Goal: Information Seeking & Learning: Understand process/instructions

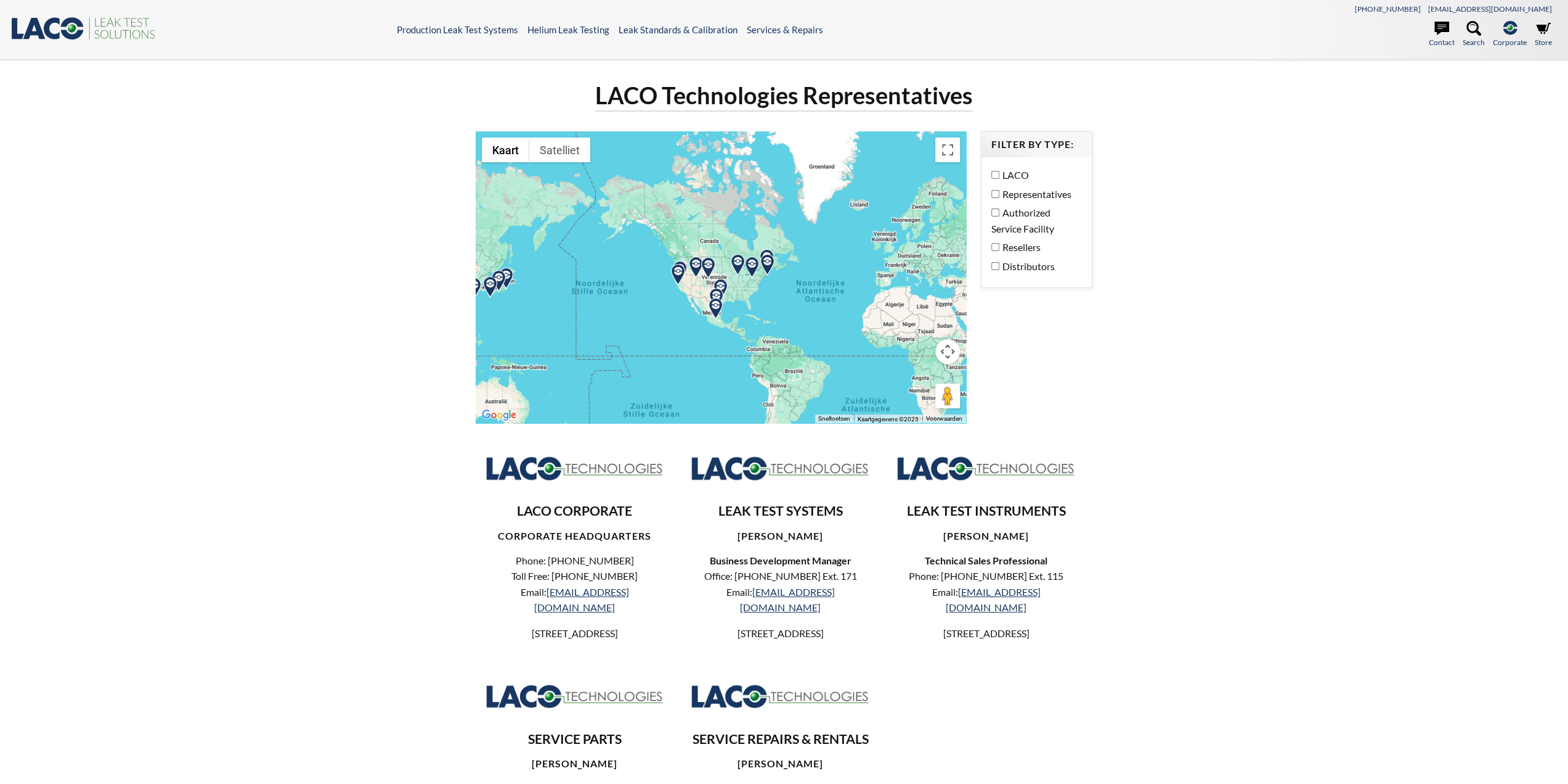
select select "Widget Language Translate"
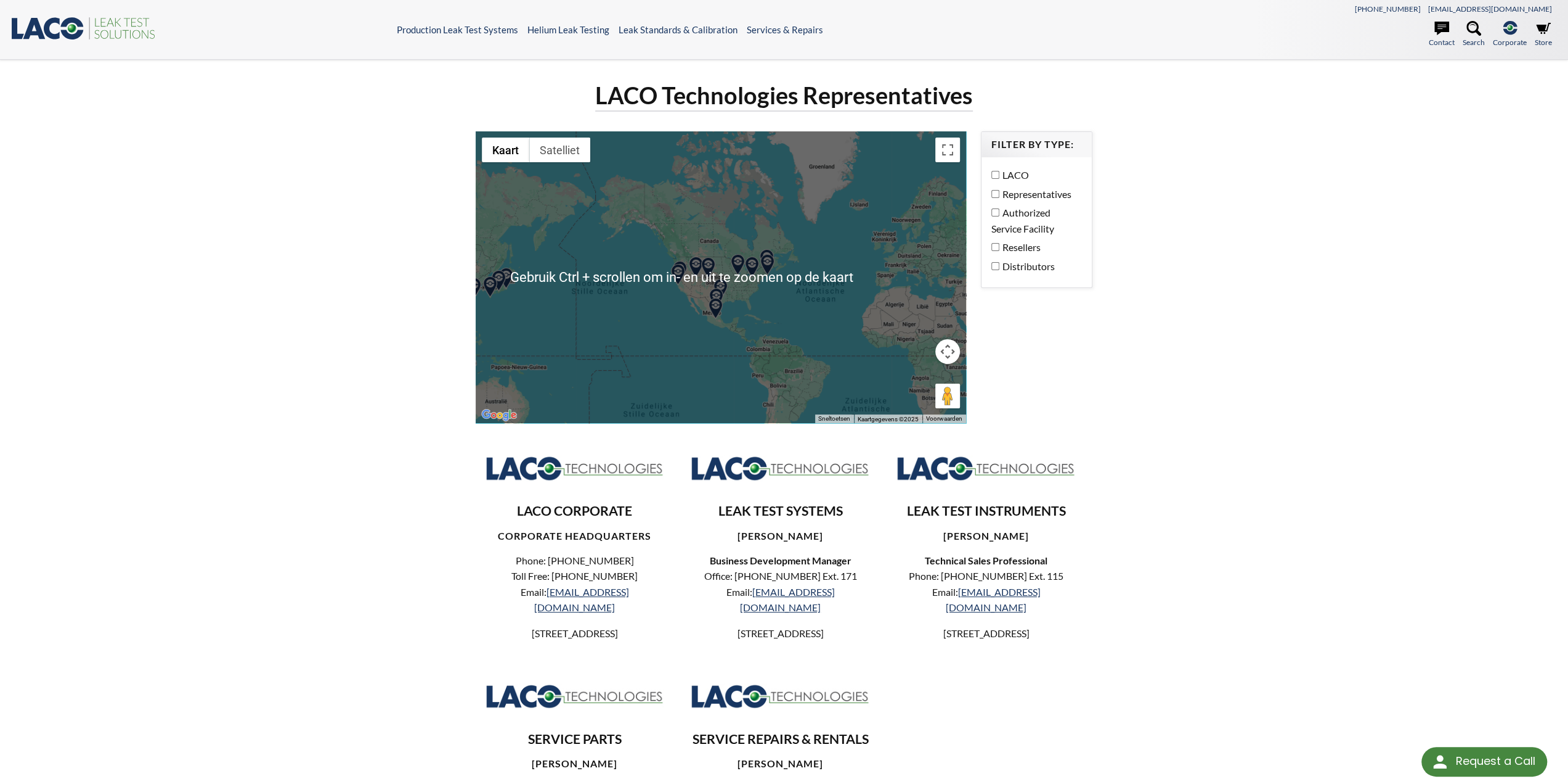
scroll to position [417, 0]
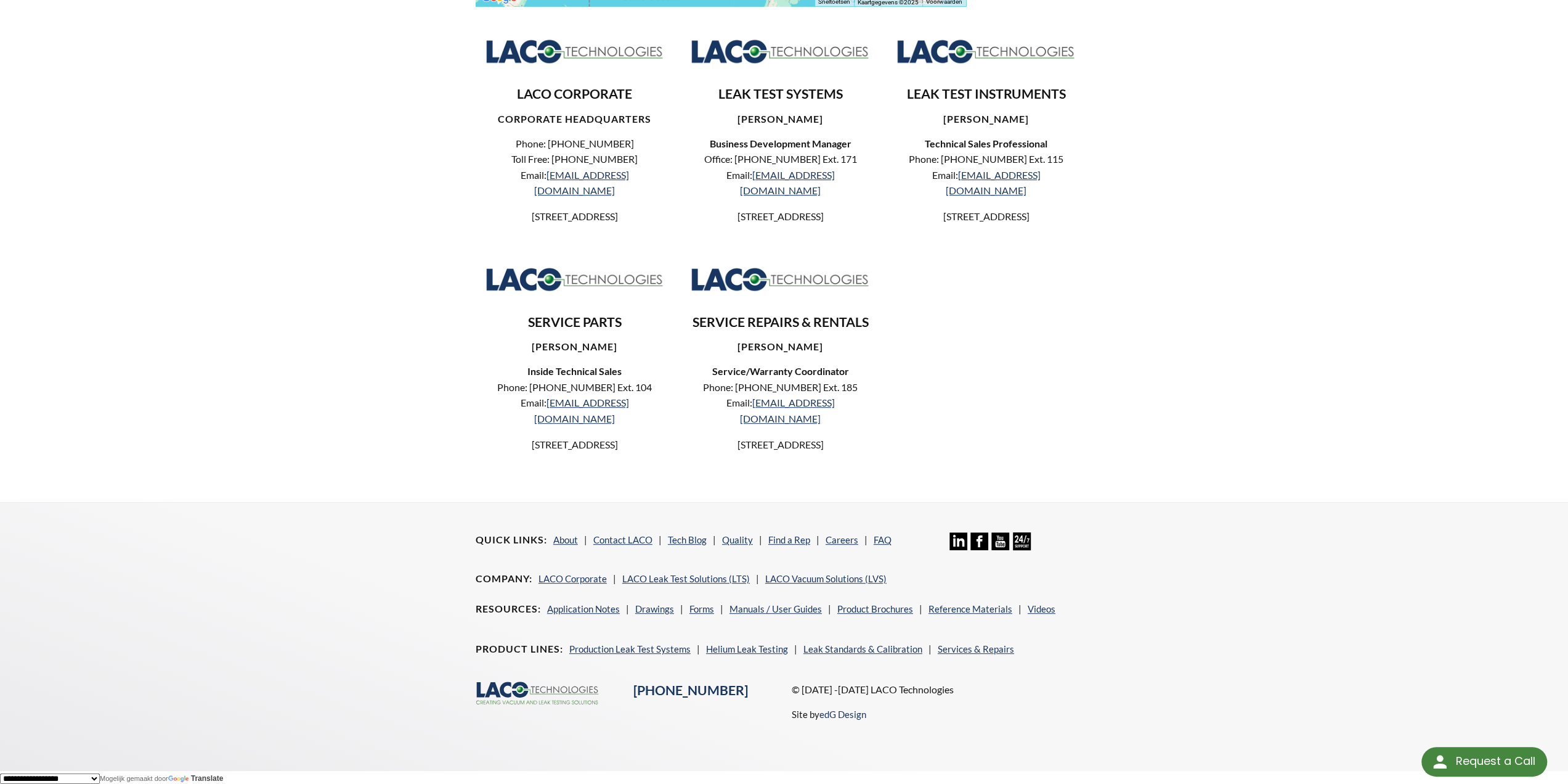
click at [899, 691] on p "© [DATE] -[DATE] LACO Technologies" at bounding box center [942, 690] width 301 height 16
click at [828, 687] on p "© [DATE] -[DATE] LACO Technologies" at bounding box center [942, 690] width 301 height 16
click at [556, 542] on link "About" at bounding box center [565, 539] width 24 height 11
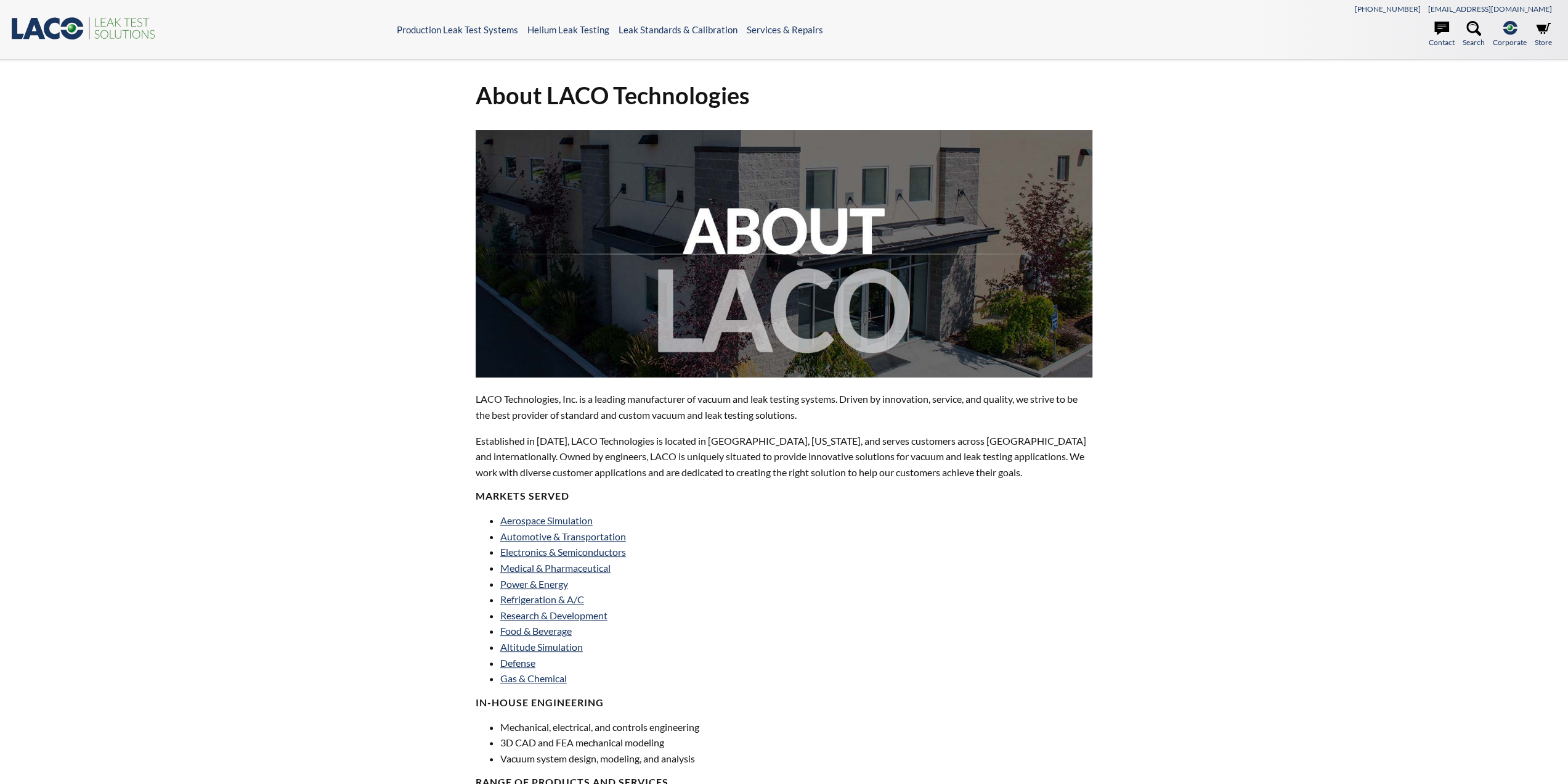
select select "Widget Language Translate"
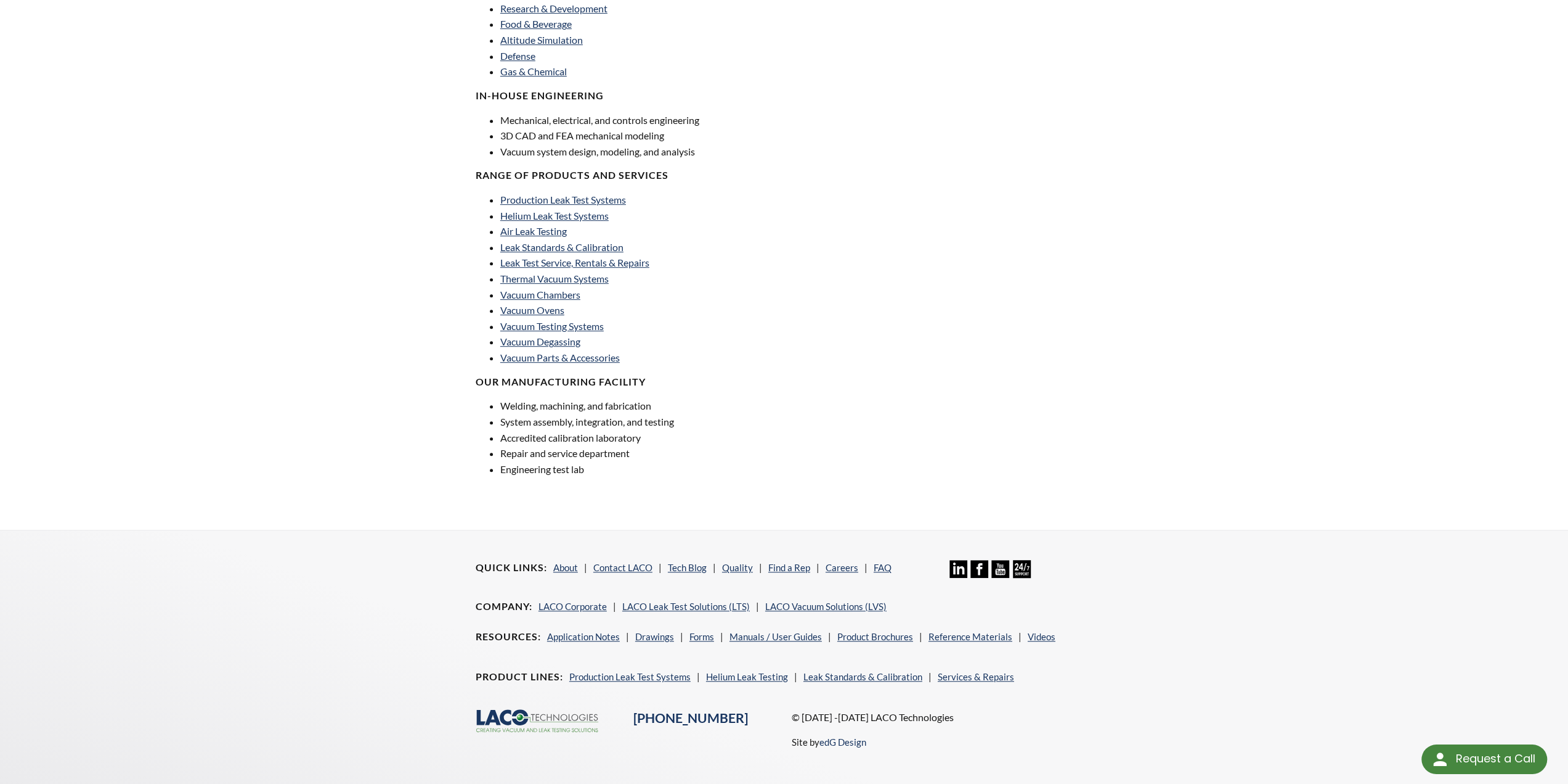
scroll to position [635, 0]
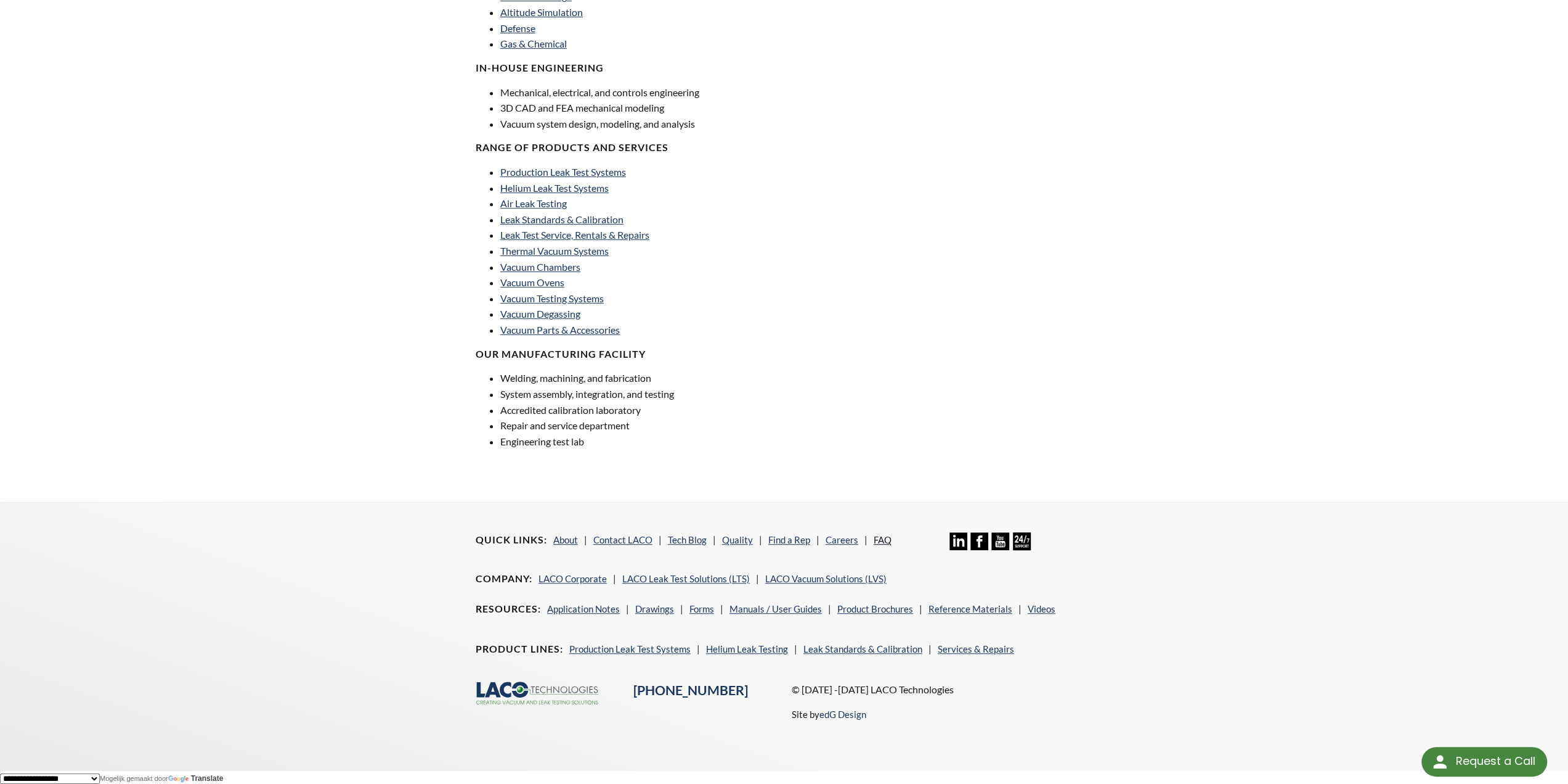
click at [887, 539] on link "FAQ" at bounding box center [882, 539] width 18 height 11
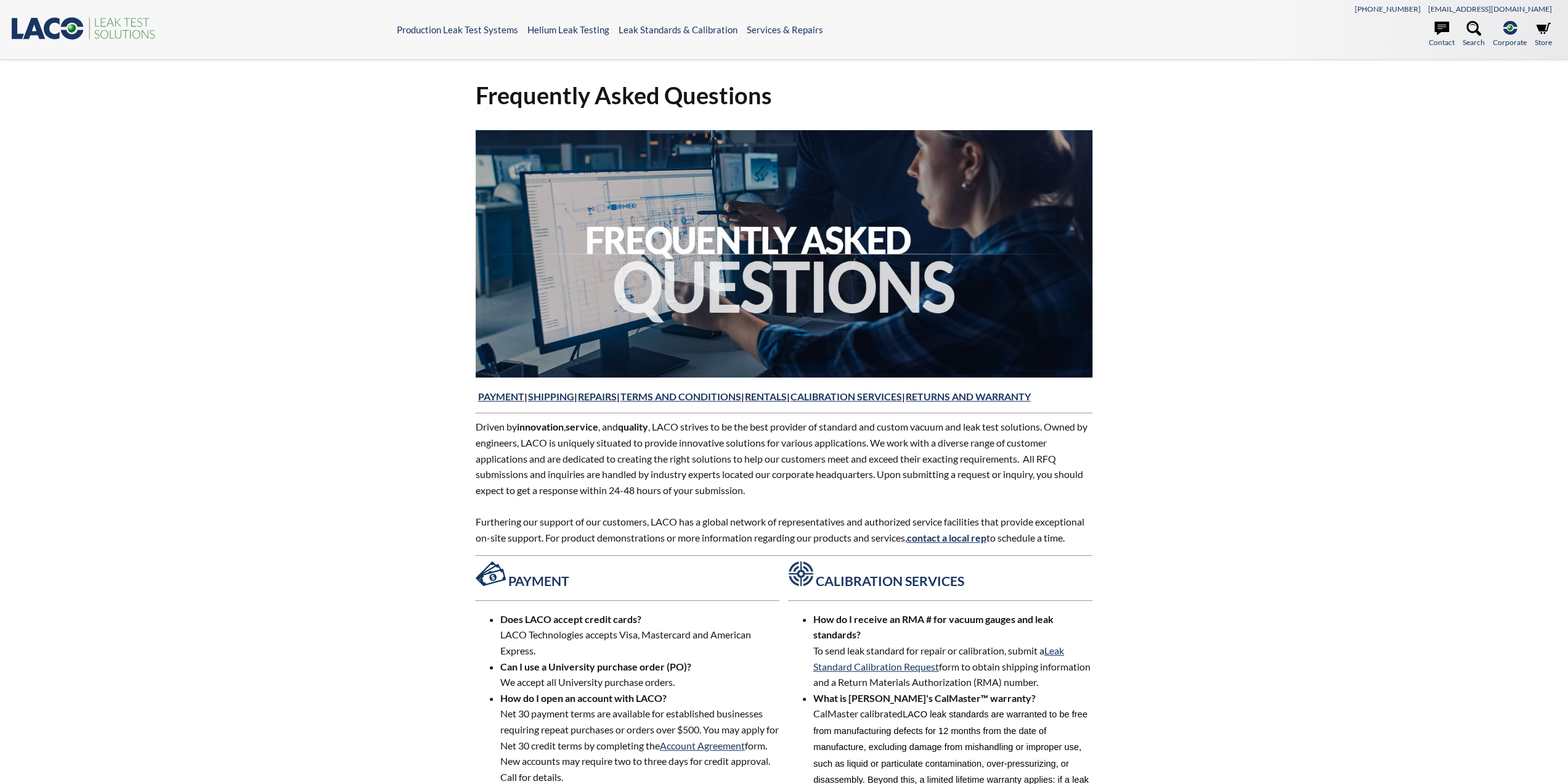
select select "Widget Language Translate"
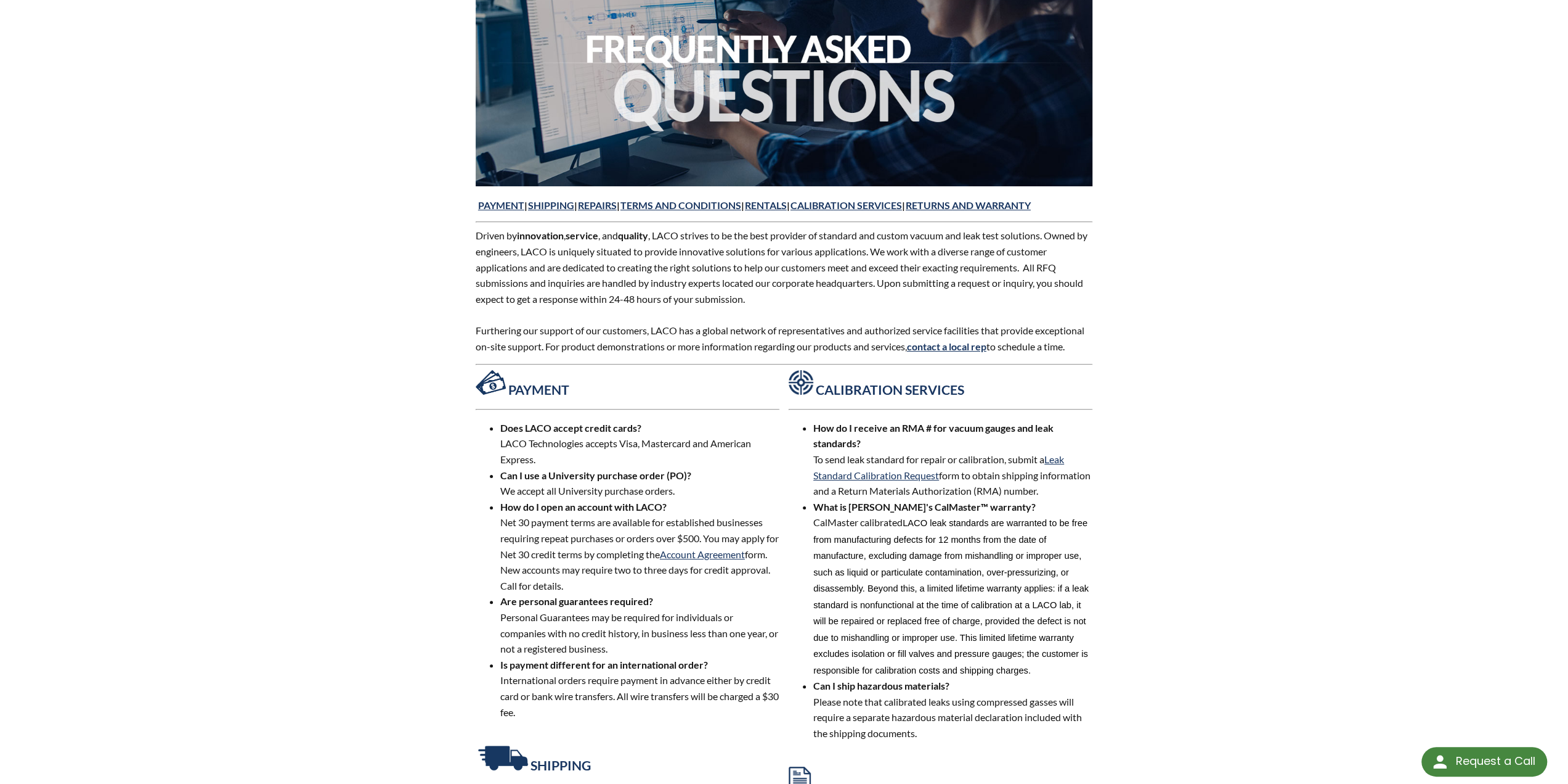
scroll to position [111, 0]
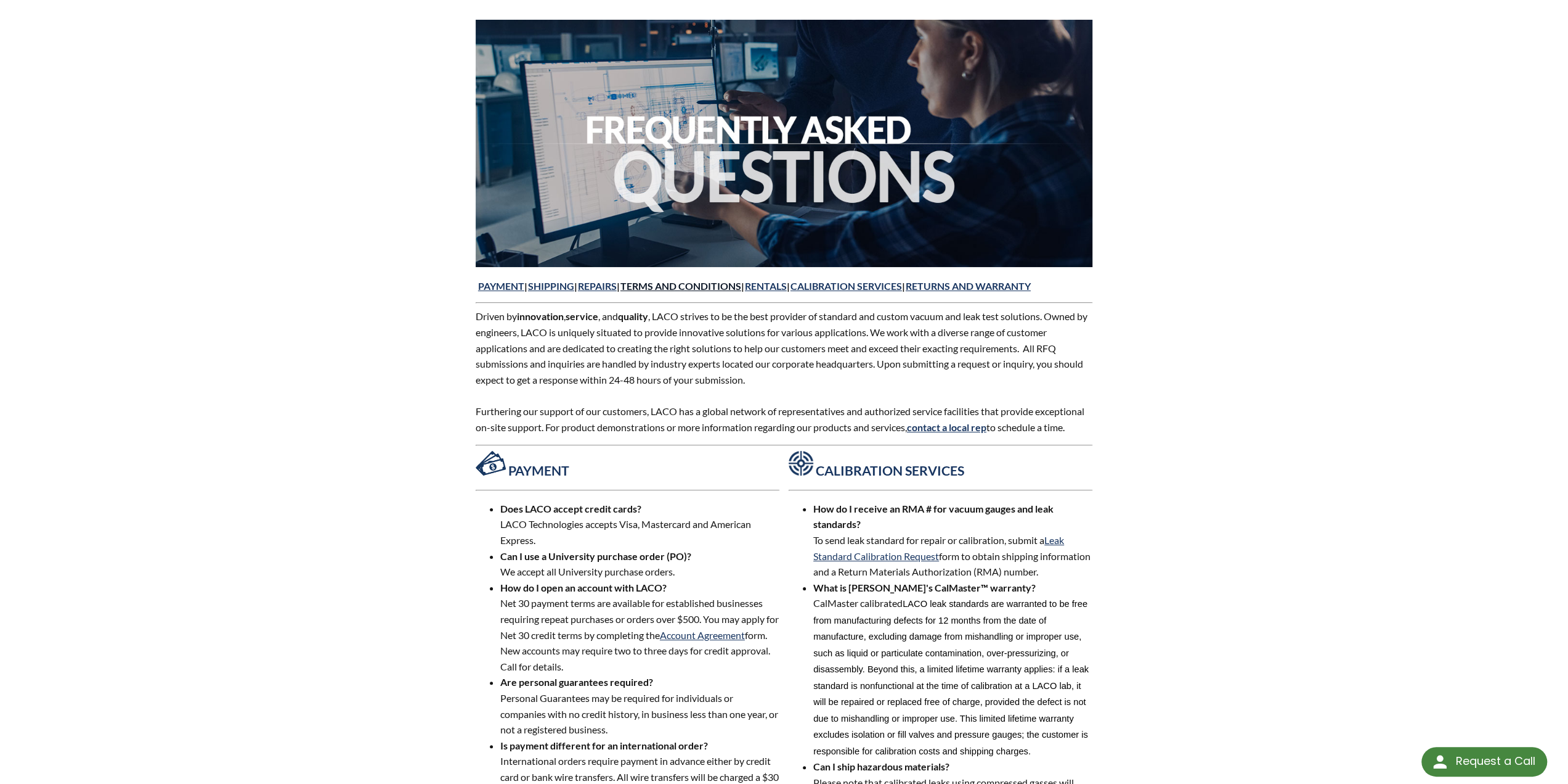
click at [704, 281] on link "TERMS AND CONDITIONS" at bounding box center [681, 285] width 120 height 12
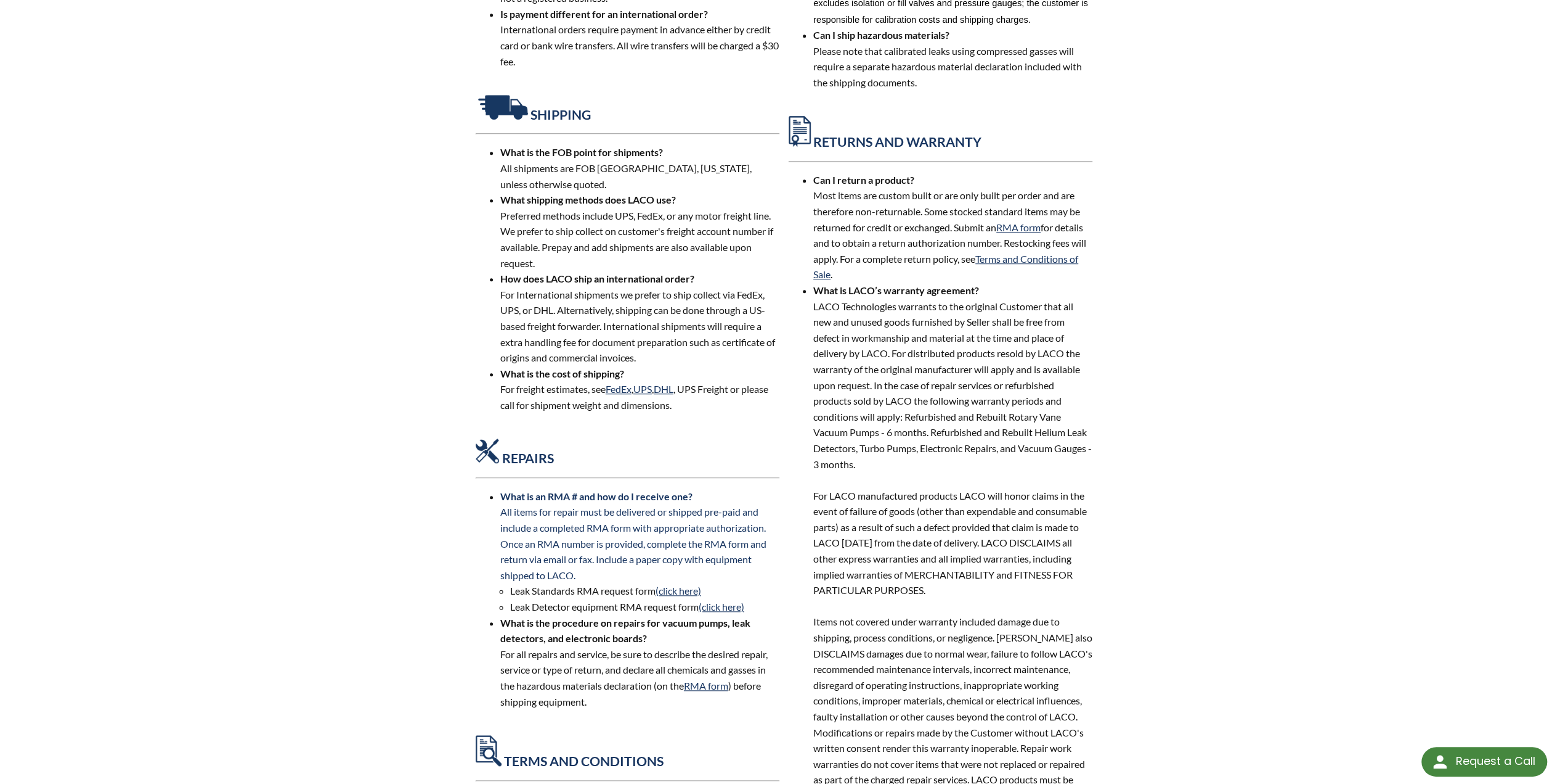
scroll to position [1100, 0]
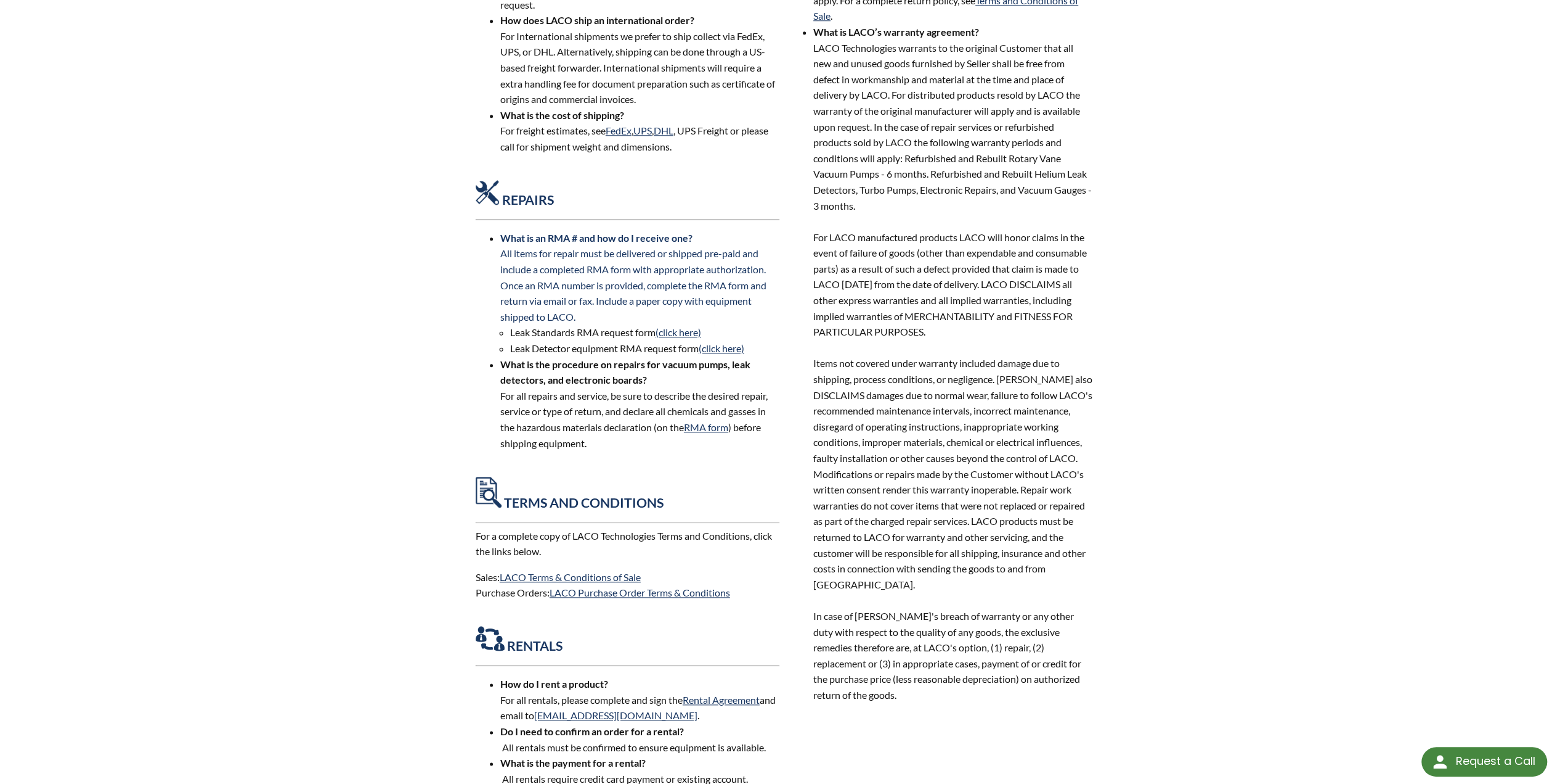
drag, startPoint x: 535, startPoint y: 331, endPoint x: 546, endPoint y: 331, distance: 11.0
click at [543, 331] on li "Leak Standards RMA request form (click here)" at bounding box center [645, 333] width 270 height 16
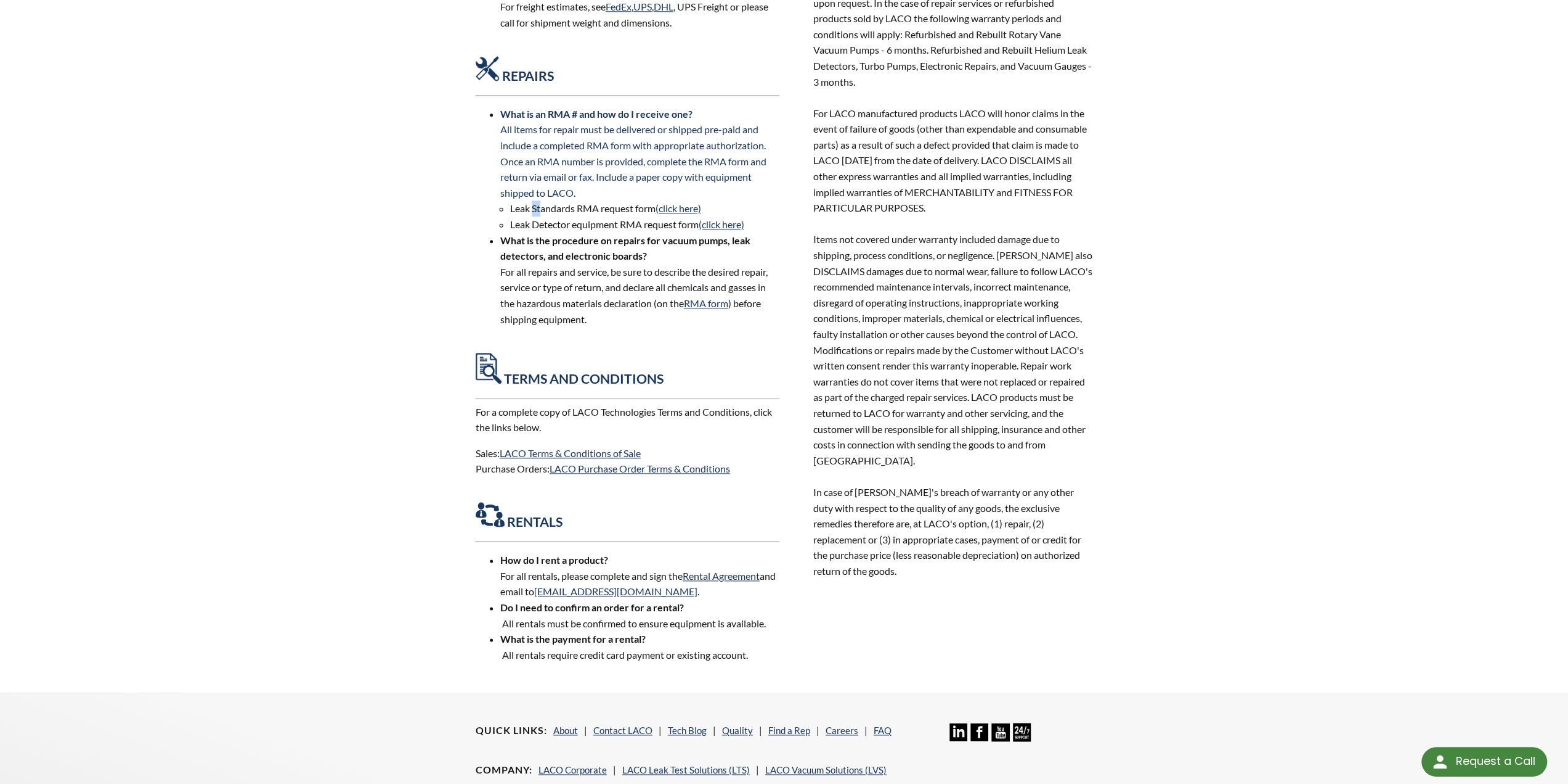
scroll to position [1408, 0]
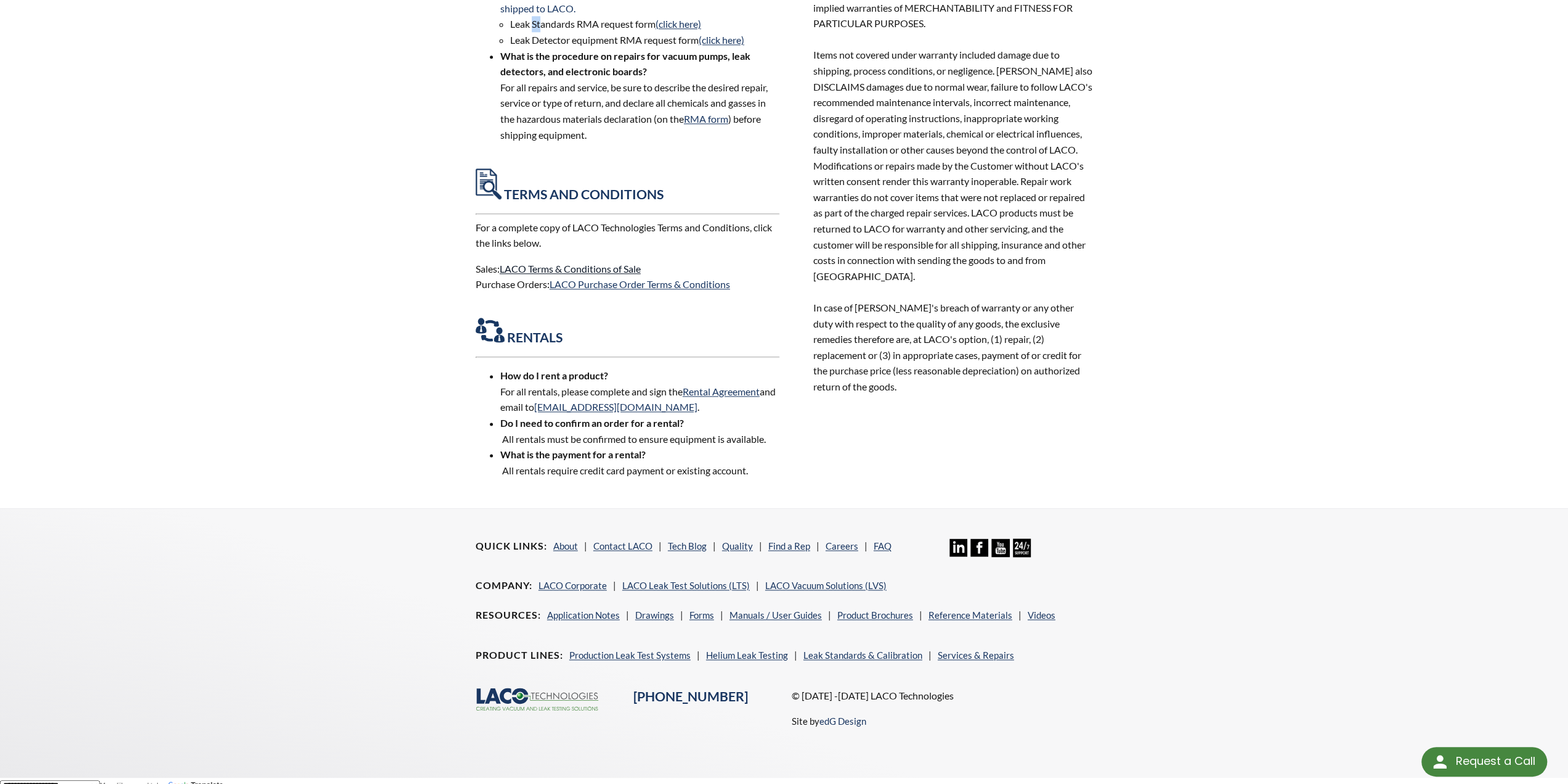
click at [541, 266] on link "LACO Terms & Conditions of Sale" at bounding box center [570, 268] width 141 height 12
